Goal: Navigation & Orientation: Find specific page/section

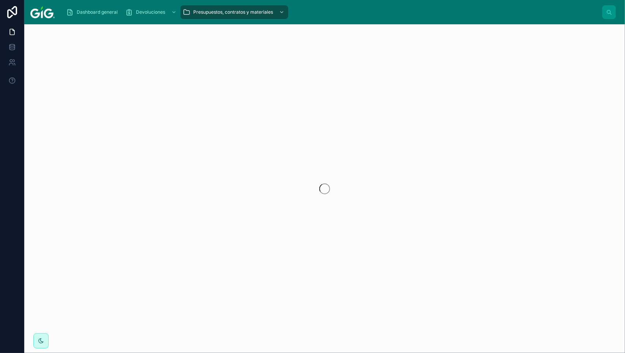
click at [43, 12] on img at bounding box center [42, 12] width 24 height 12
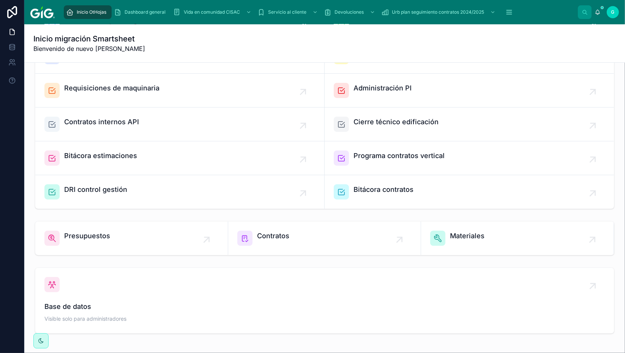
scroll to position [93, 0]
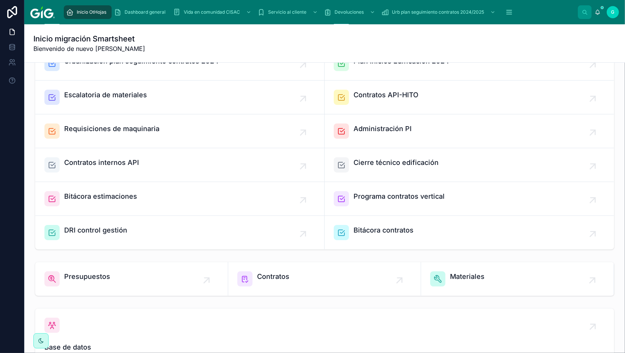
click at [287, 272] on span "Contratos" at bounding box center [273, 276] width 32 height 11
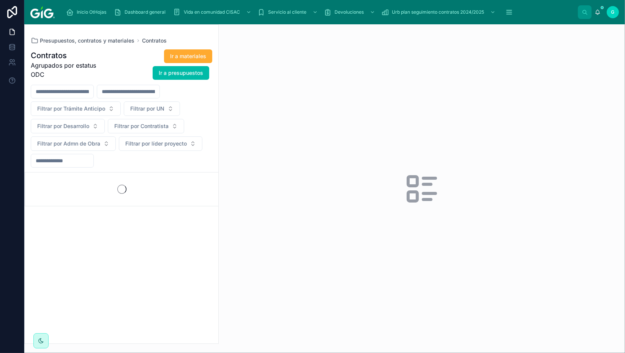
click at [95, 37] on span "Presupuestos, contratos y materiales" at bounding box center [87, 41] width 95 height 8
